Goal: Task Accomplishment & Management: Manage account settings

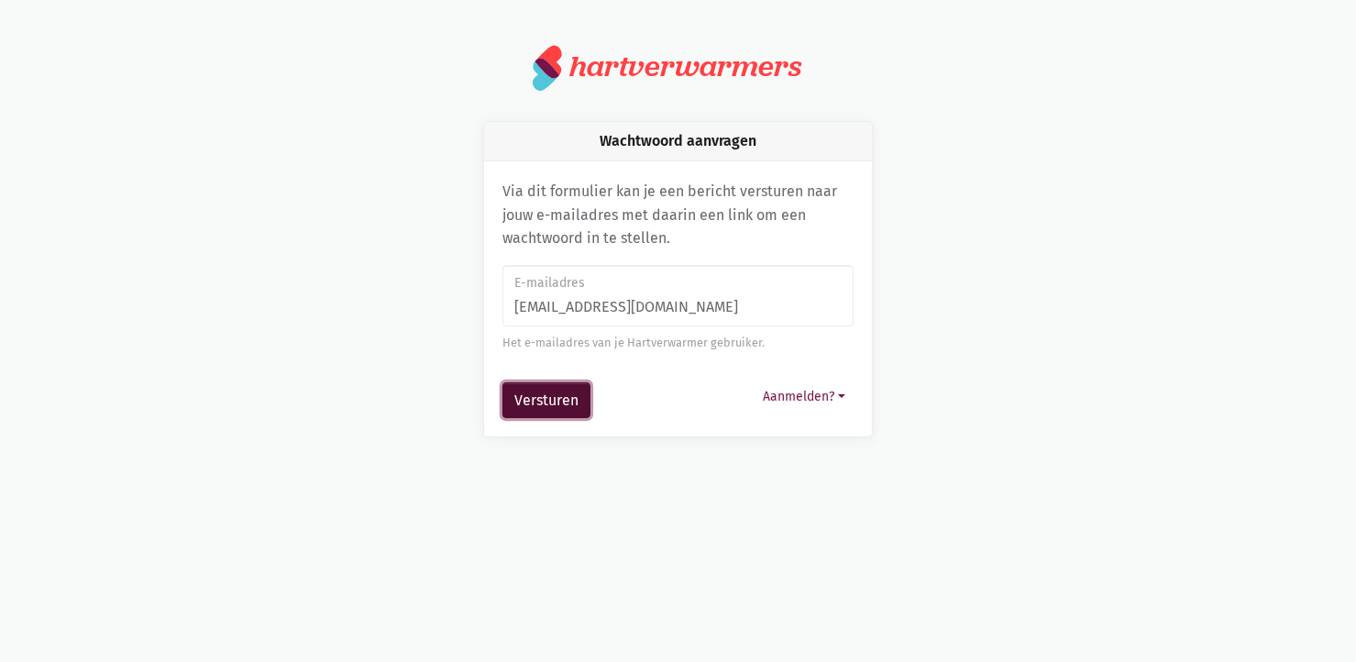
click at [565, 397] on button "Versturen" at bounding box center [546, 400] width 88 height 37
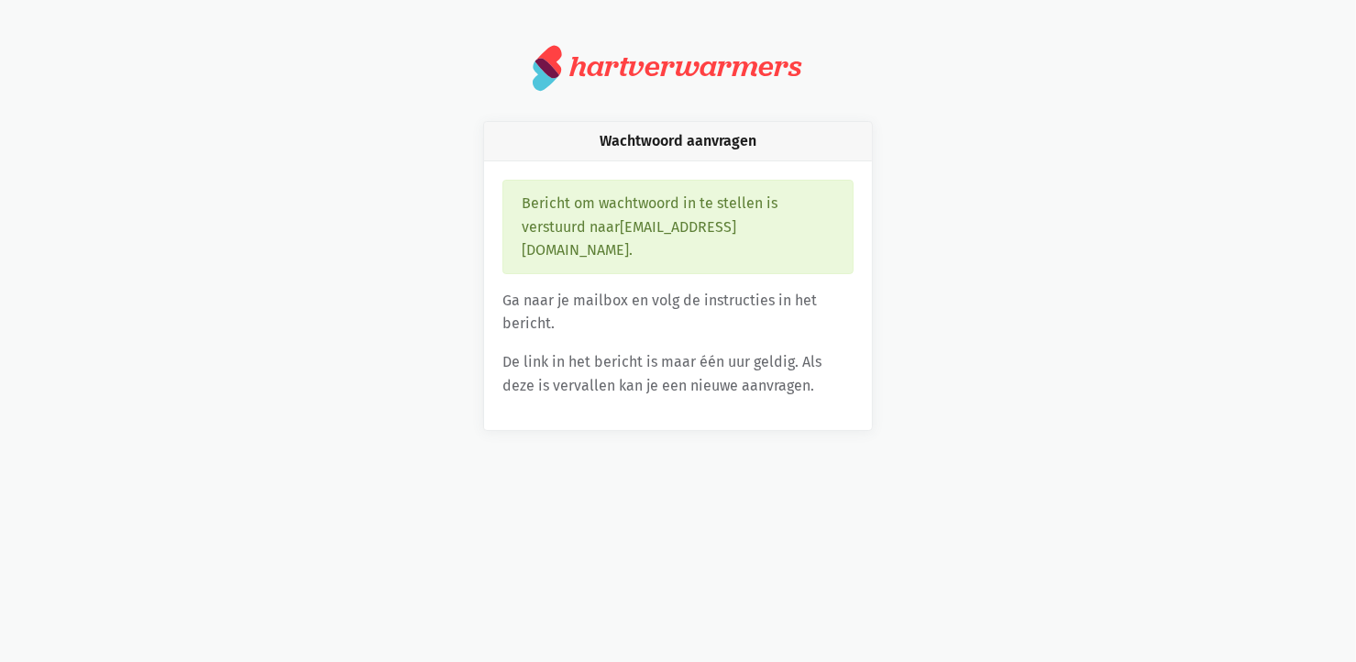
click at [412, 475] on html "notification_important Opgepast Je gebruikt een verouderde internet browser waa…" at bounding box center [678, 237] width 1356 height 475
click at [344, 475] on html "notification_important Opgepast Je gebruikt een verouderde internet browser waa…" at bounding box center [678, 237] width 1356 height 475
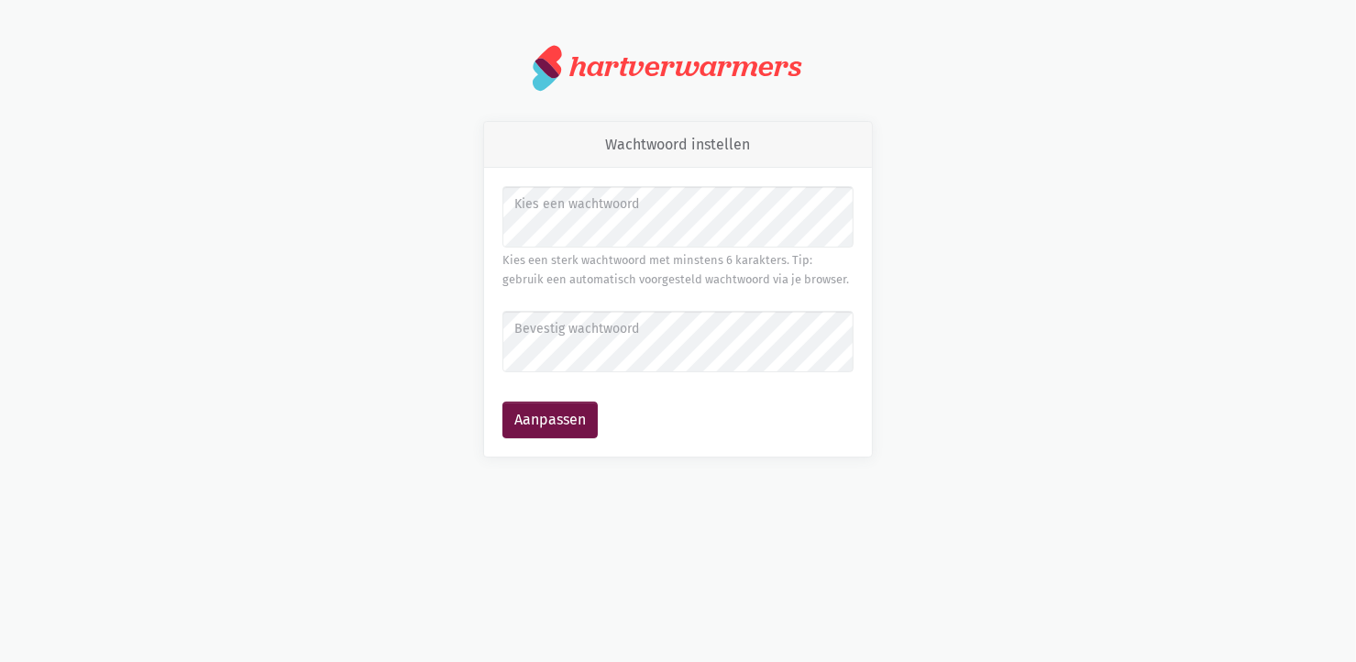
click at [565, 331] on label "Bevestig wachtwoord" at bounding box center [677, 329] width 327 height 20
click at [539, 412] on button "Aanpassen" at bounding box center [549, 419] width 95 height 37
